Goal: Information Seeking & Learning: Learn about a topic

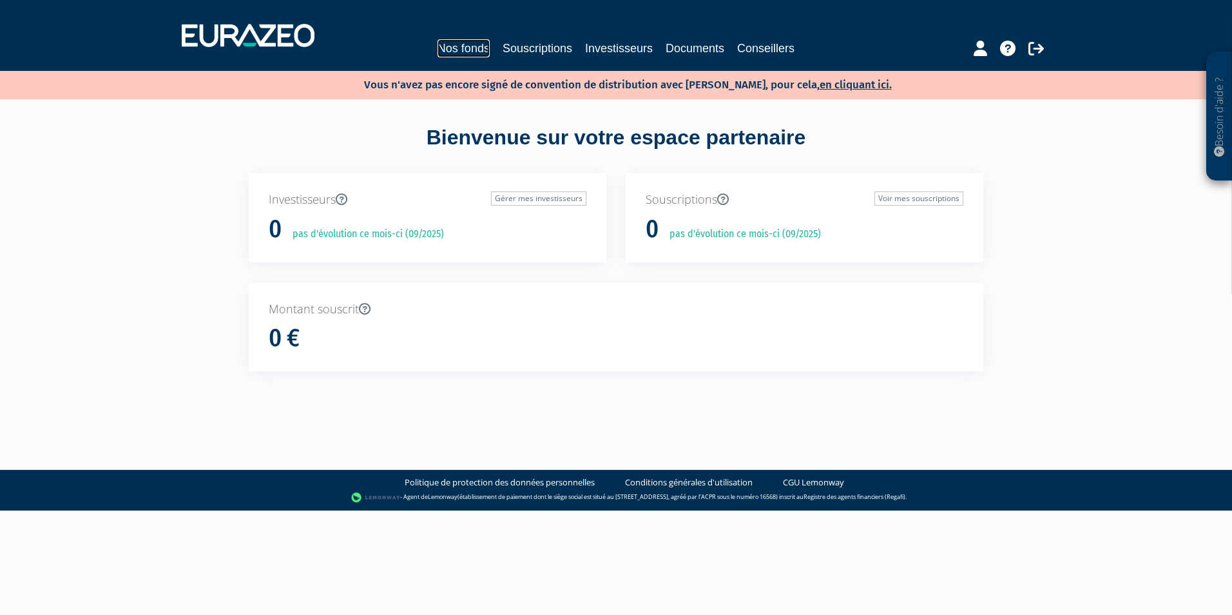
click at [462, 47] on link "Nos fonds" at bounding box center [464, 48] width 52 height 18
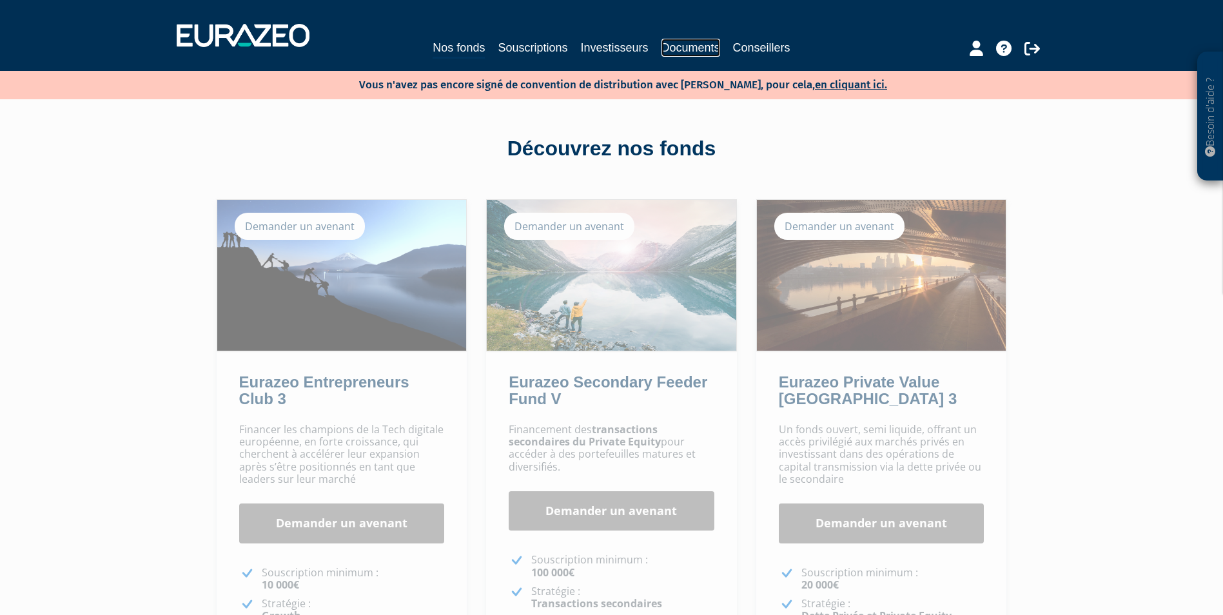
click at [704, 48] on link "Documents" at bounding box center [690, 48] width 59 height 18
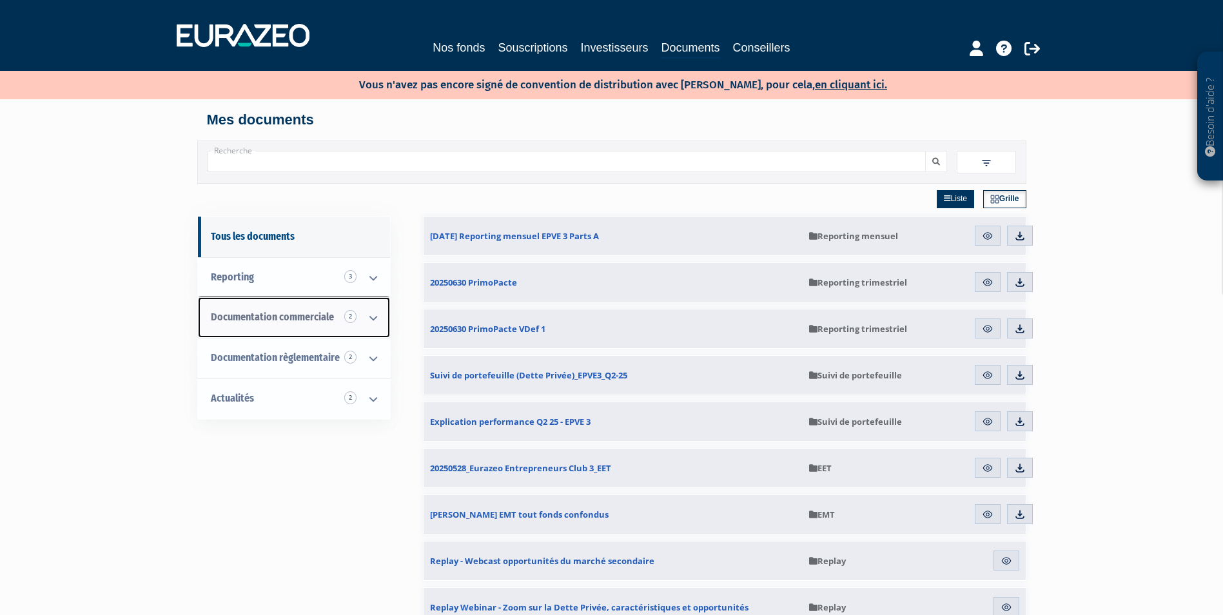
click at [371, 315] on icon at bounding box center [373, 318] width 34 height 40
click at [476, 48] on link "Nos fonds" at bounding box center [459, 48] width 52 height 18
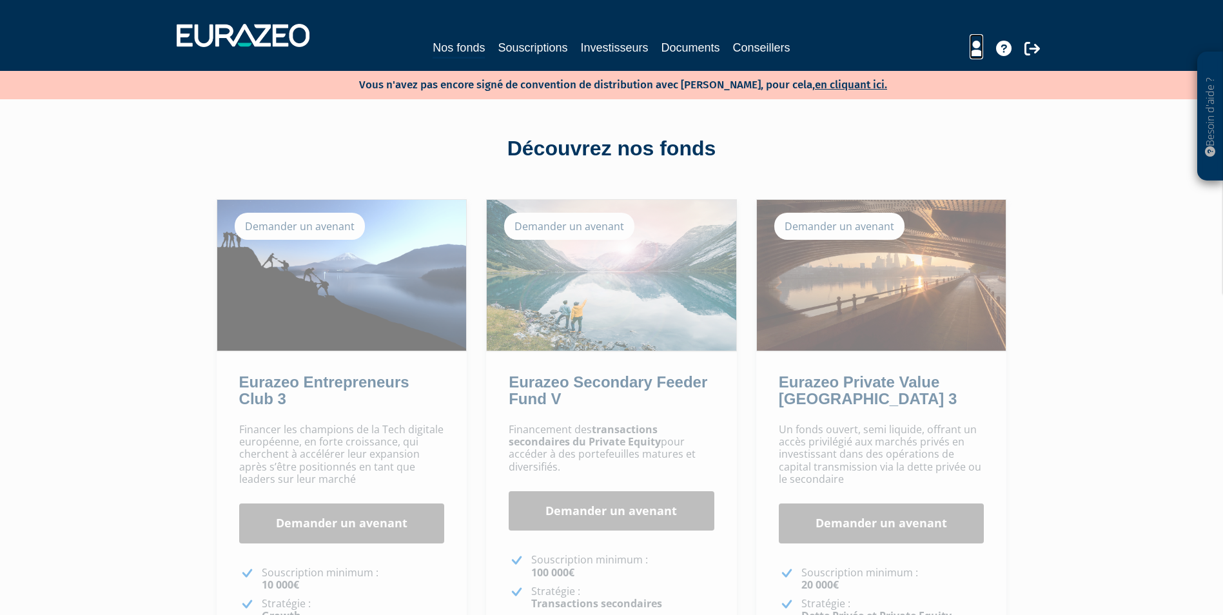
click at [982, 53] on icon at bounding box center [976, 48] width 14 height 15
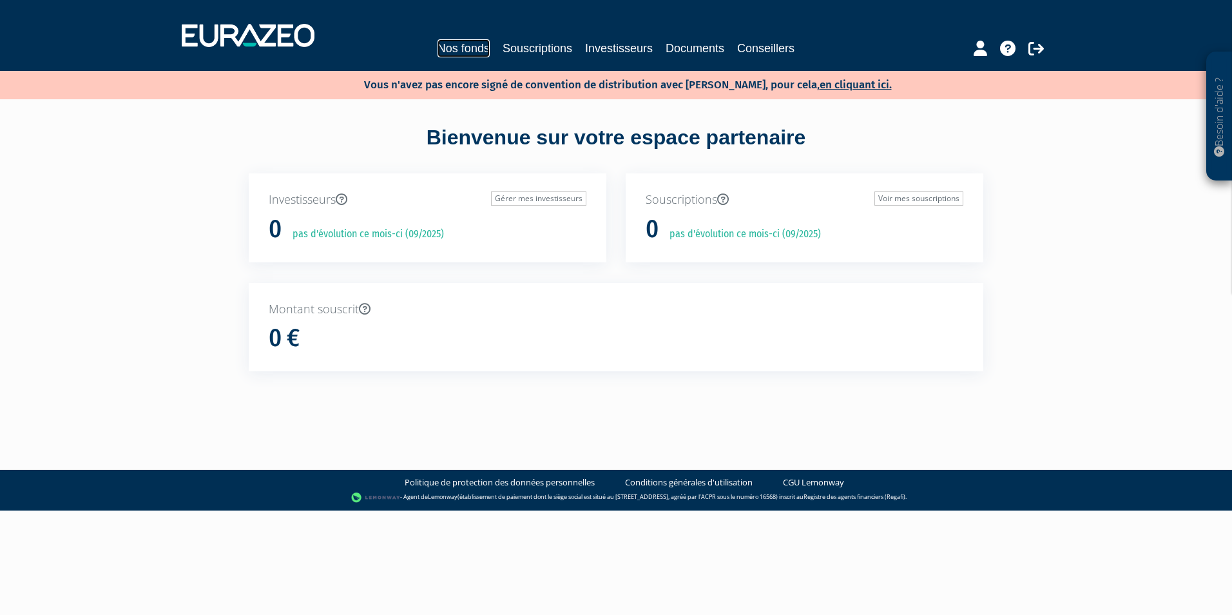
click at [470, 46] on link "Nos fonds" at bounding box center [464, 48] width 52 height 18
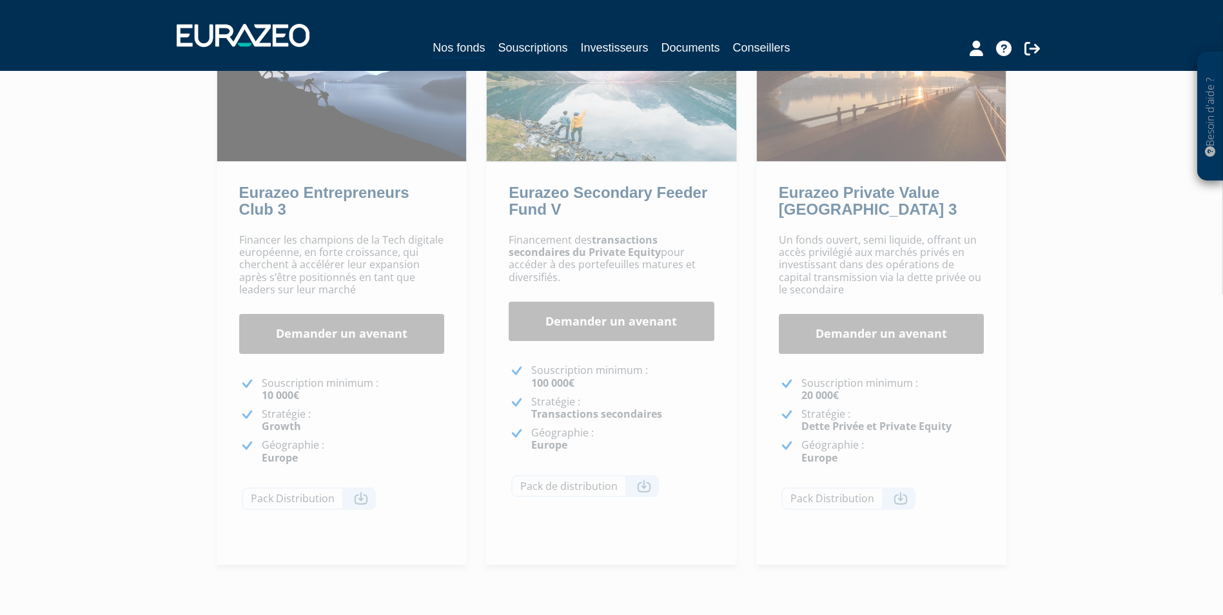
scroll to position [193, 0]
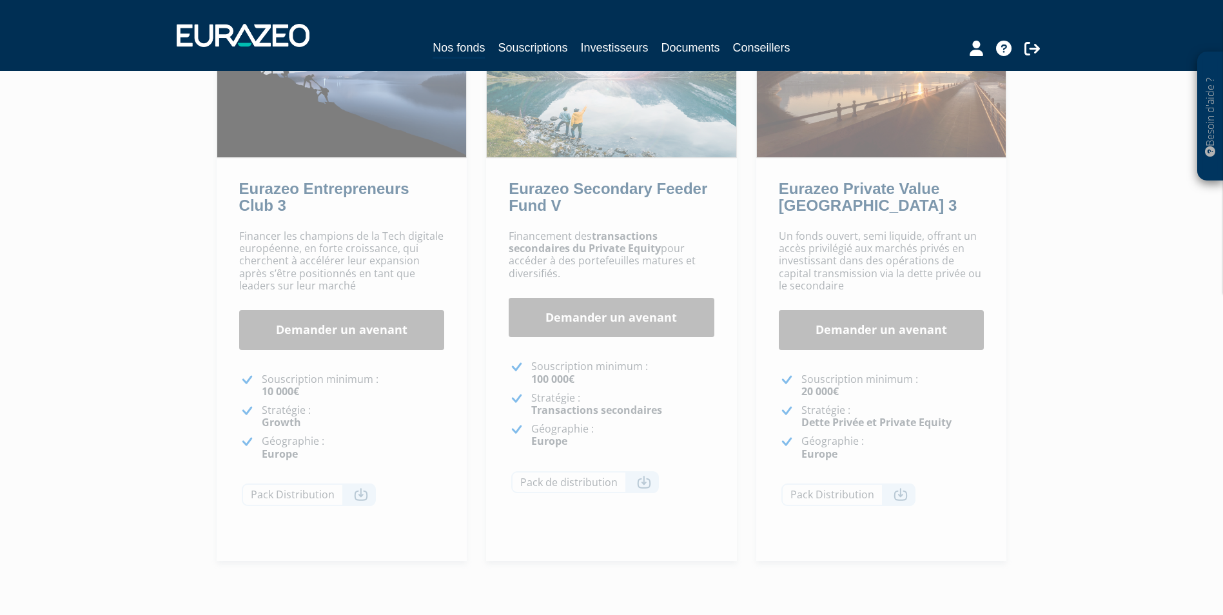
click at [358, 415] on p "Stratégie : Growth" at bounding box center [353, 416] width 183 height 24
click at [358, 356] on div "Financer les champions de la Tech digitale européenne, en forte croissance, qui…" at bounding box center [342, 392] width 251 height 337
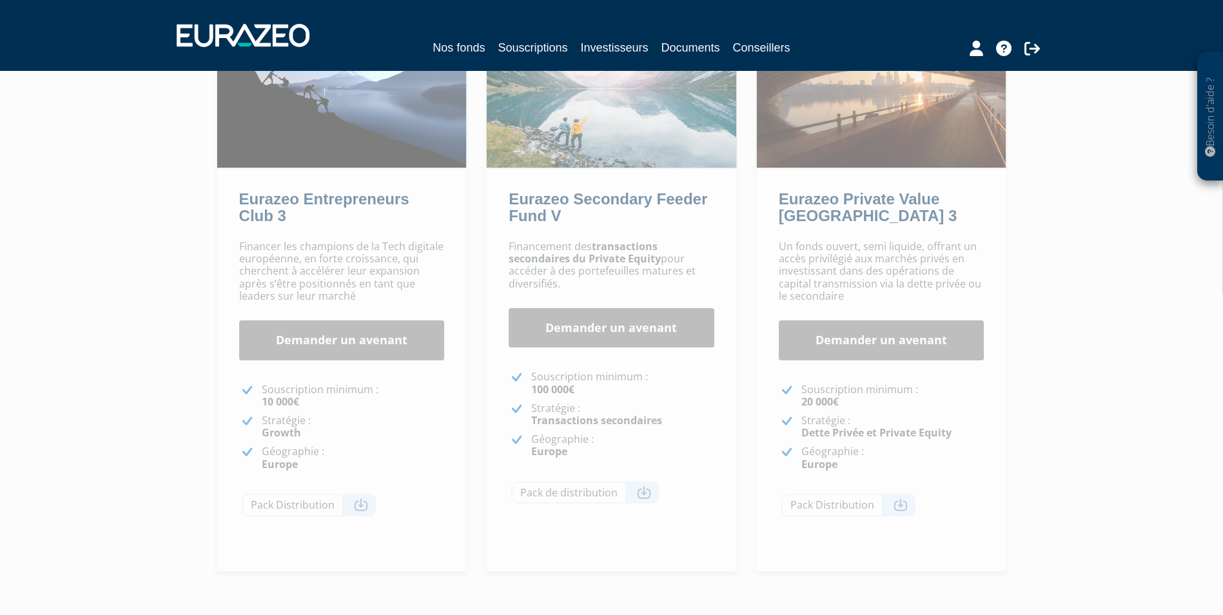
scroll to position [0, 0]
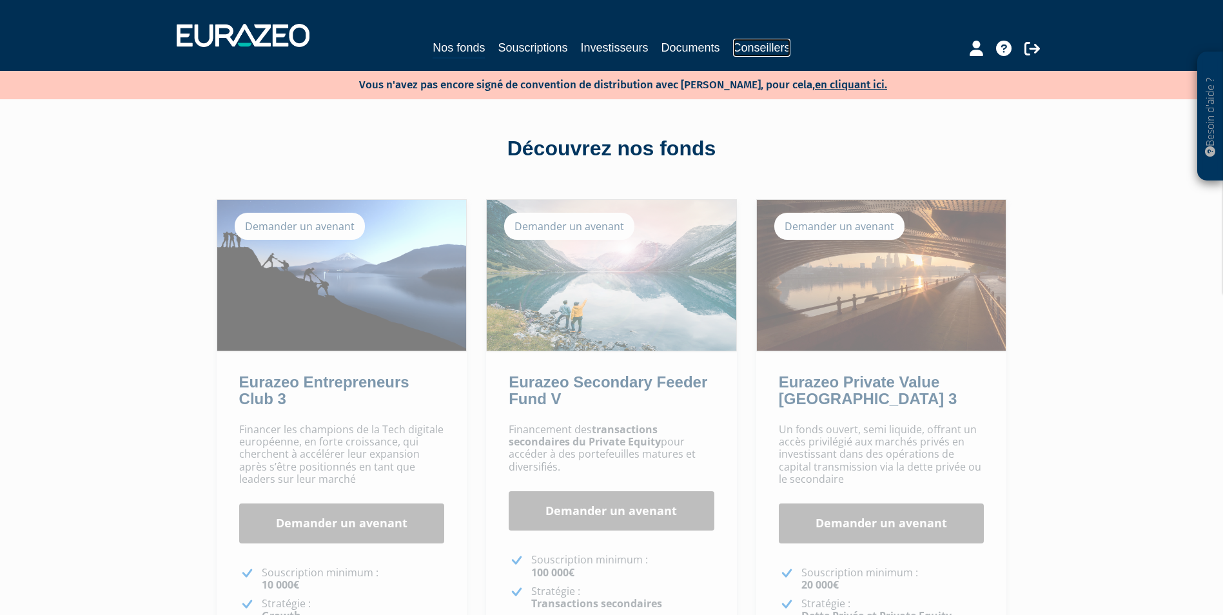
click at [740, 55] on link "Conseillers" at bounding box center [761, 48] width 57 height 18
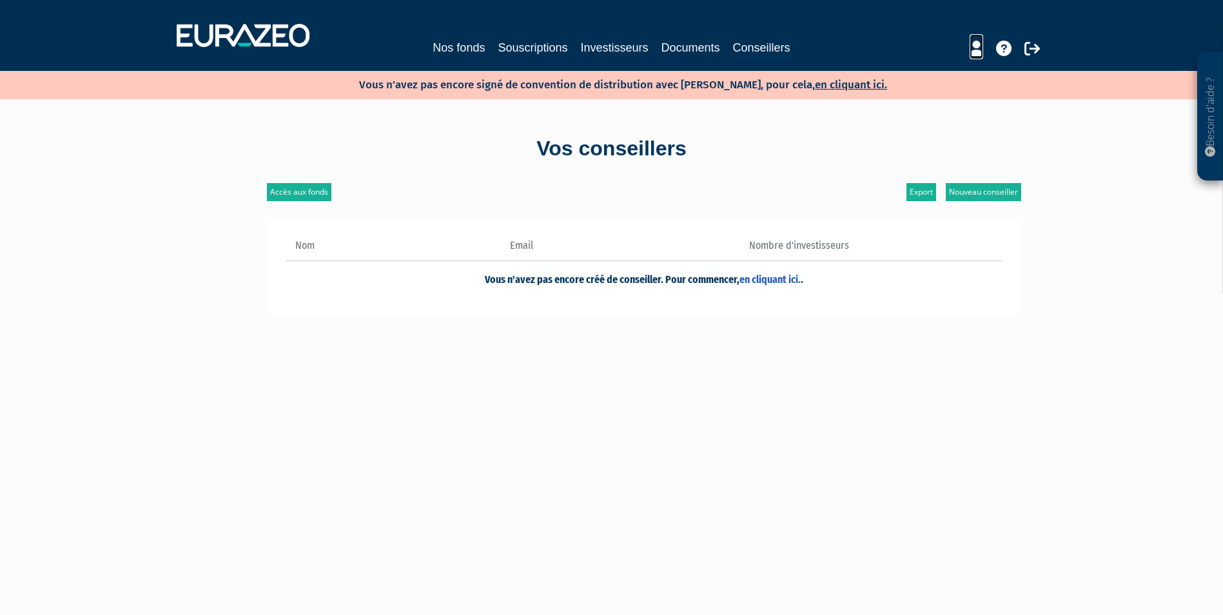
click at [969, 45] on icon at bounding box center [976, 48] width 14 height 15
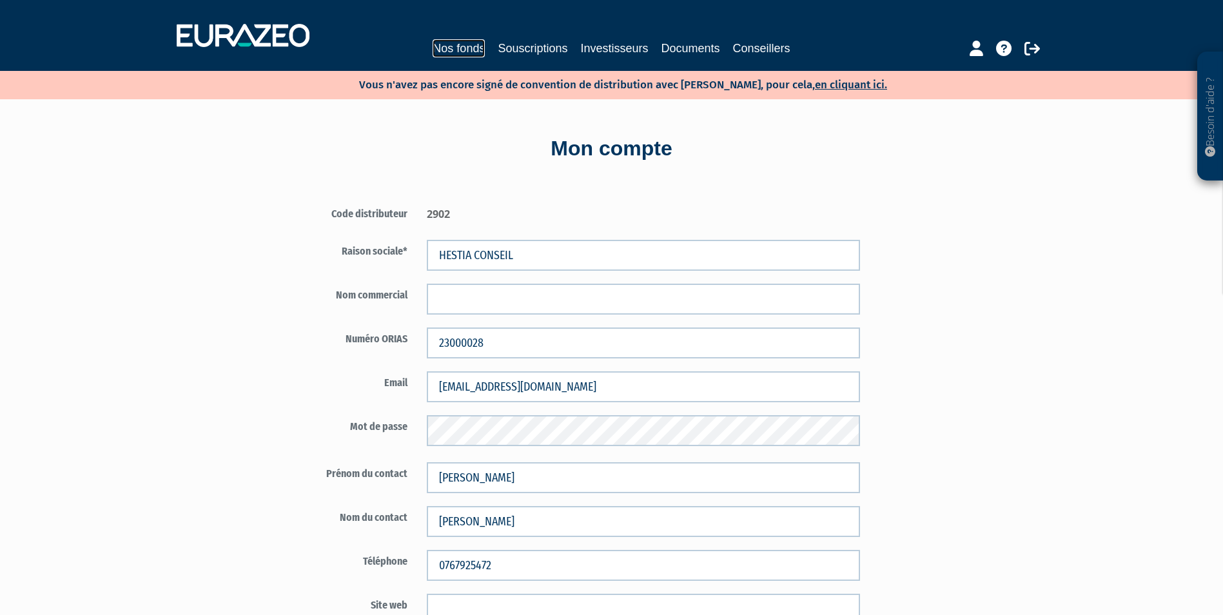
click at [466, 47] on link "Nos fonds" at bounding box center [459, 48] width 52 height 18
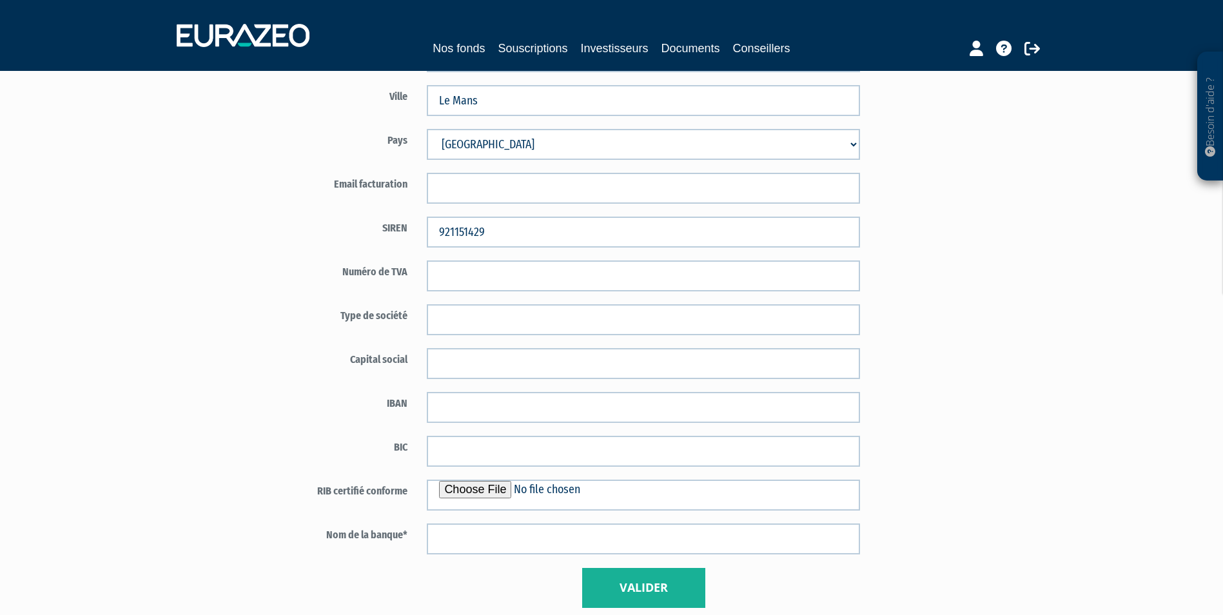
scroll to position [745, 0]
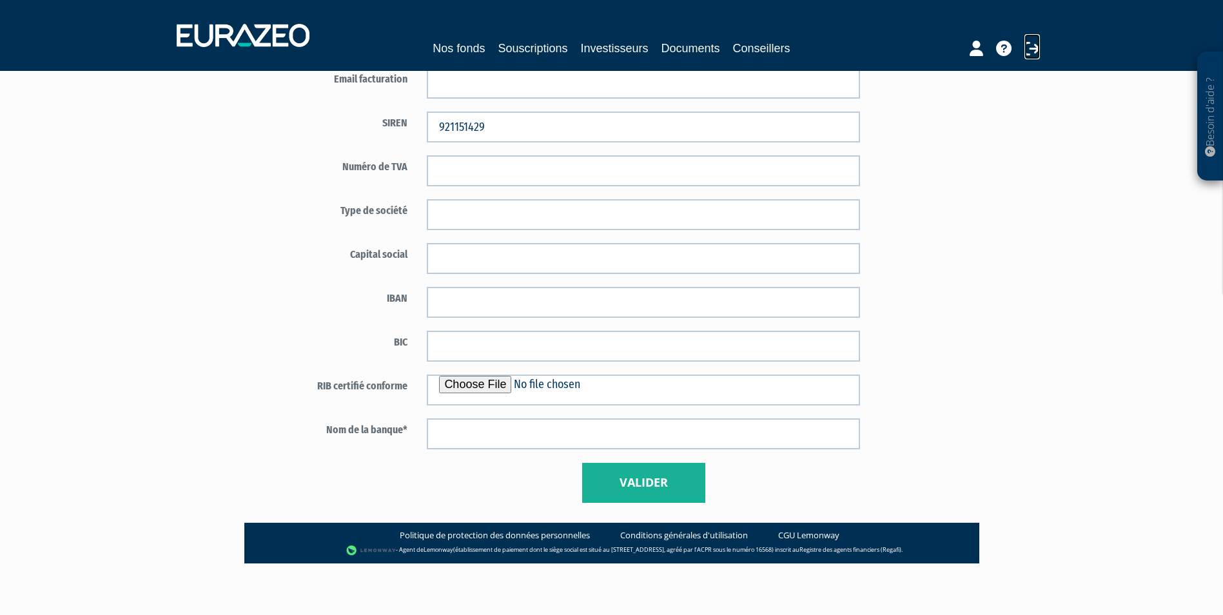
click at [1028, 49] on icon at bounding box center [1031, 48] width 15 height 15
